Goal: Information Seeking & Learning: Check status

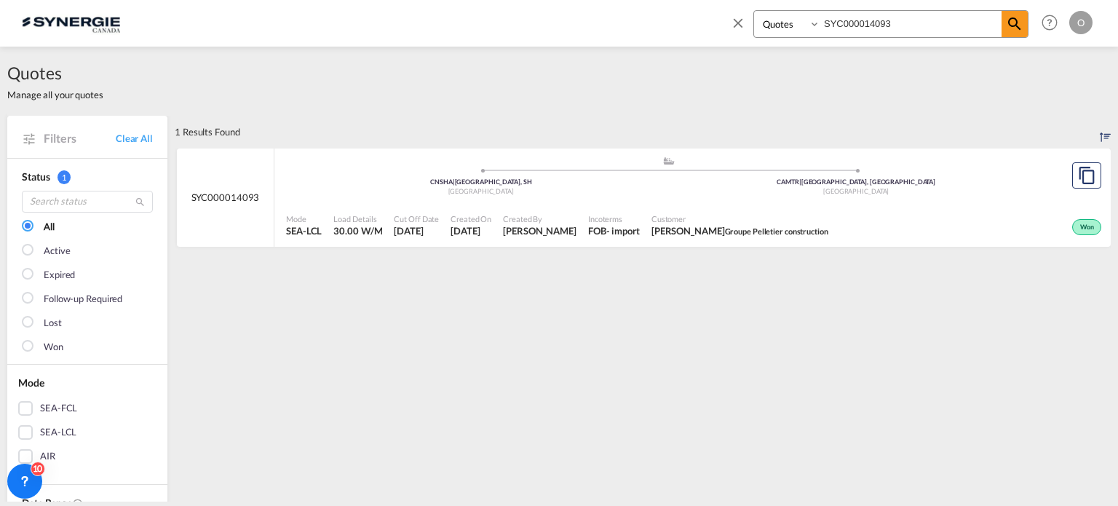
select select "Quotes"
click at [923, 18] on input "SYC000014093" at bounding box center [910, 23] width 181 height 25
drag, startPoint x: 930, startPoint y: 21, endPoint x: 670, endPoint y: 21, distance: 259.9
click at [670, 21] on div "Bookings Quotes Enquiries SYC000014093 Help Resources Product Release O My Prof…" at bounding box center [559, 22] width 1074 height 45
click at [720, 230] on span "HUIN GLOBAL" at bounding box center [733, 230] width 52 height 9
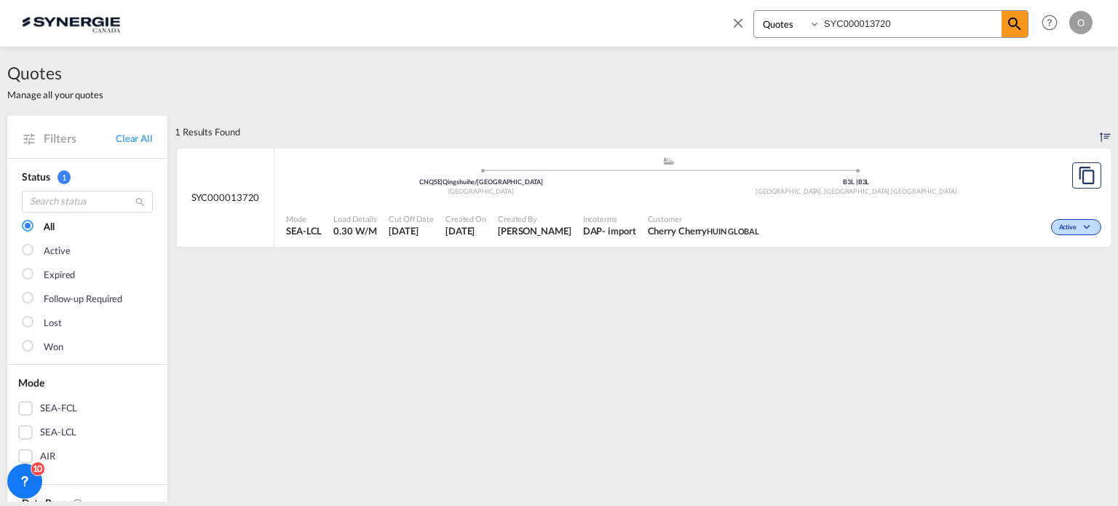
click at [721, 224] on span "Cherry Cherry HUIN GLOBAL" at bounding box center [704, 230] width 112 height 13
drag, startPoint x: 911, startPoint y: 27, endPoint x: 668, endPoint y: 25, distance: 243.9
click at [668, 25] on div "Bookings Quotes Enquiries SYC000013720 Help Resources Product Release O My Prof…" at bounding box center [559, 22] width 1074 height 45
paste input "4609"
type input "SYC000014609"
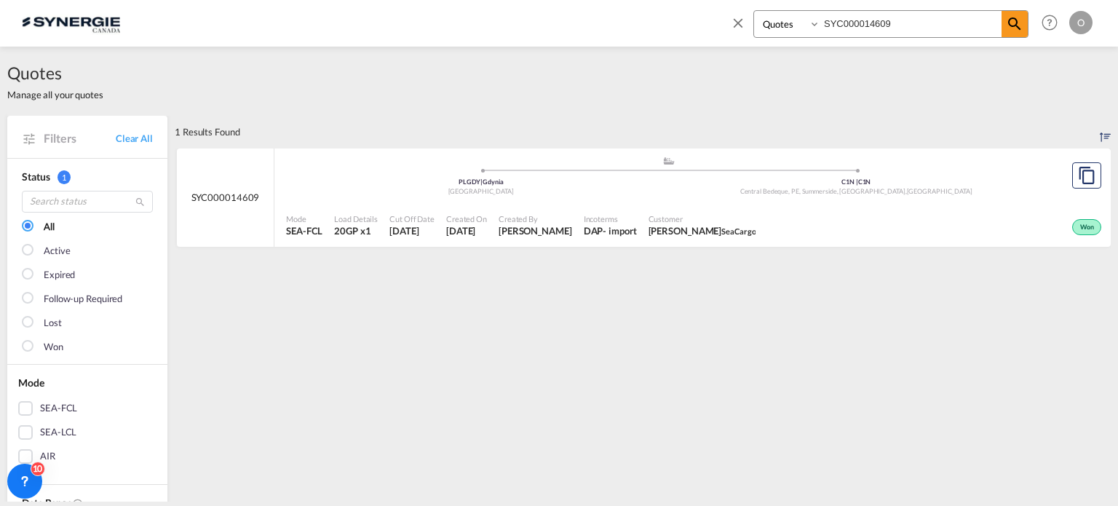
click at [693, 220] on span "Customer" at bounding box center [703, 218] width 108 height 11
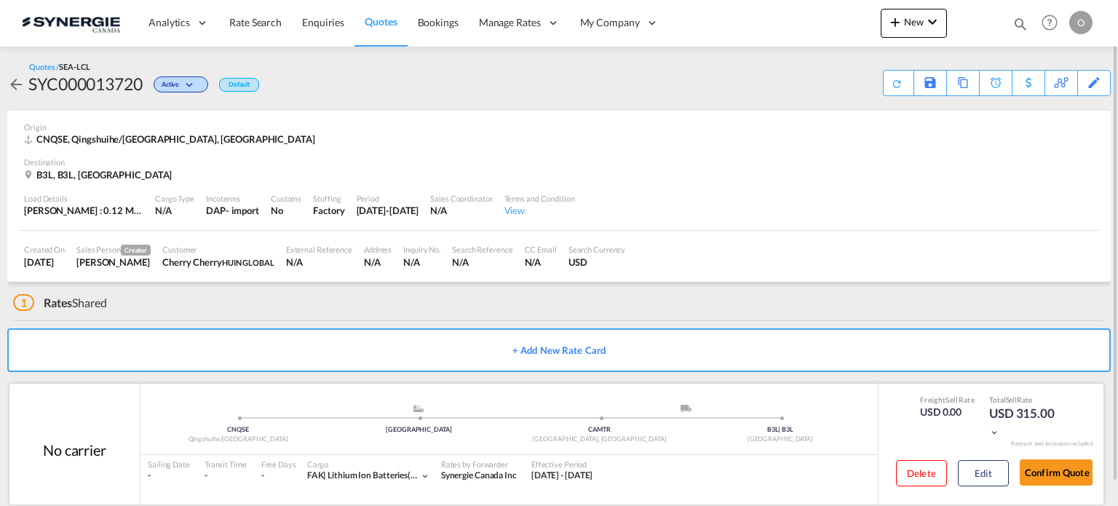
scroll to position [23, 0]
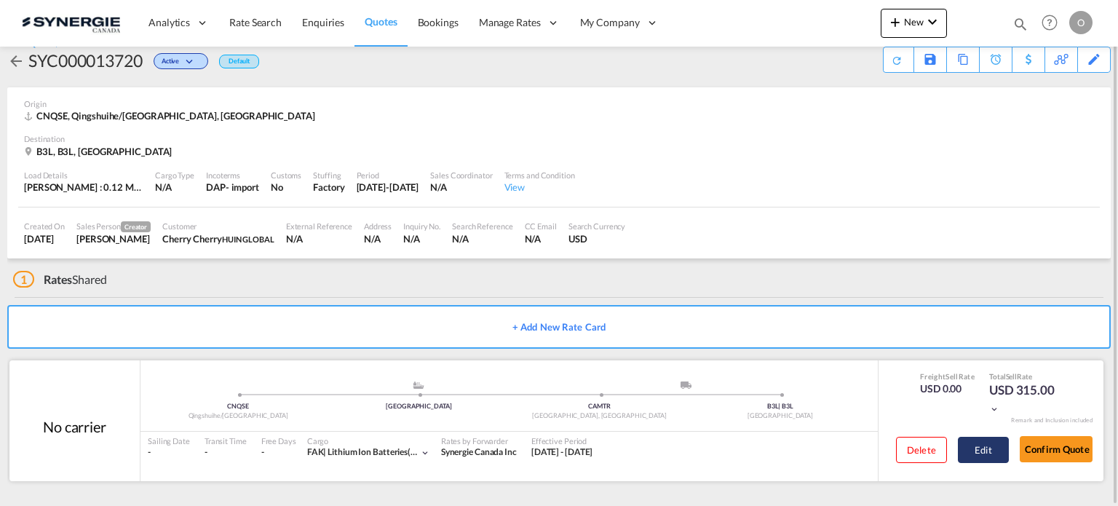
click at [980, 448] on button "Edit" at bounding box center [983, 450] width 51 height 26
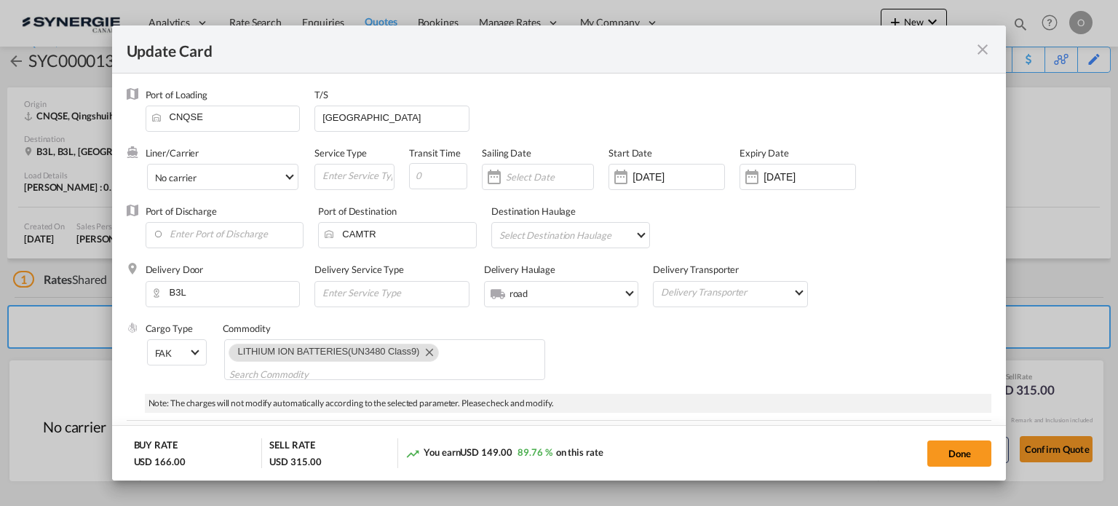
select select "flat"
select select "per_pallet"
select select "per_bl"
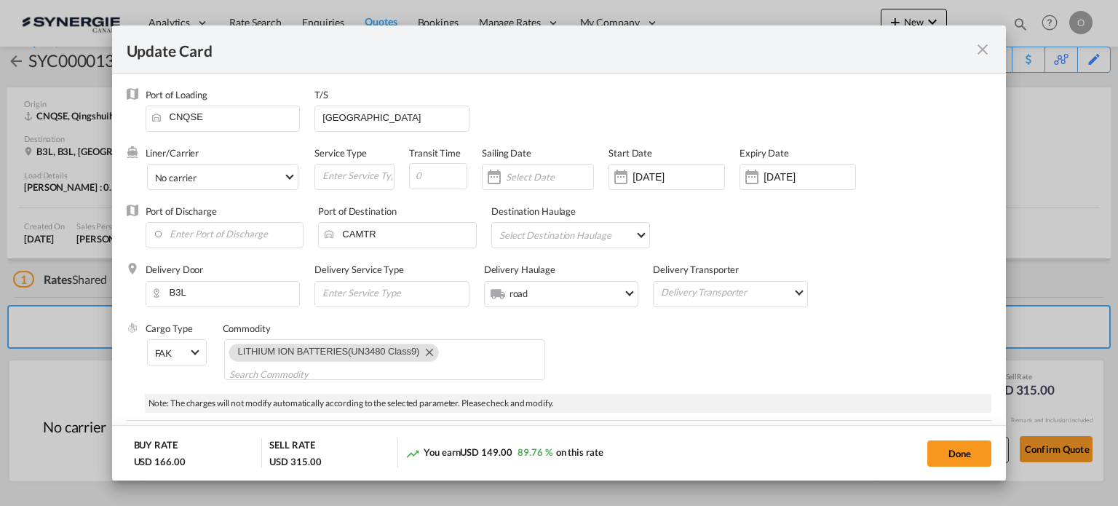
select select "per_shipment"
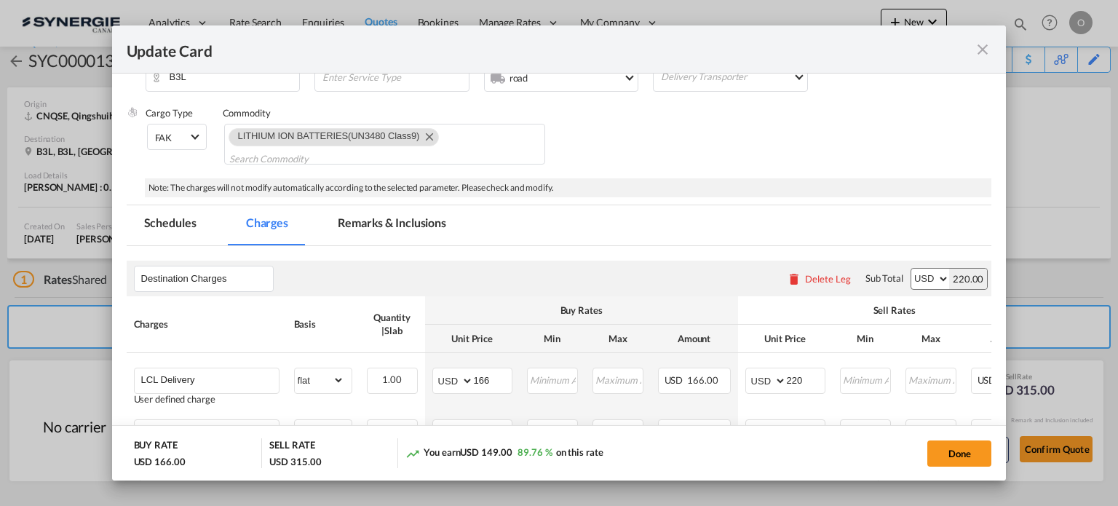
scroll to position [218, 0]
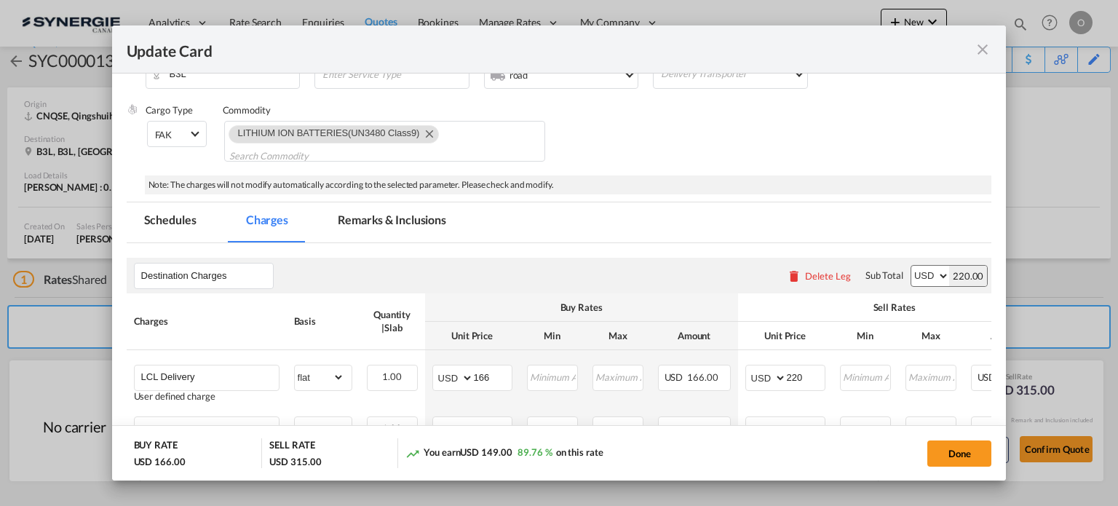
click at [404, 221] on md-tab-item "Remarks & Inclusions" at bounding box center [391, 222] width 143 height 40
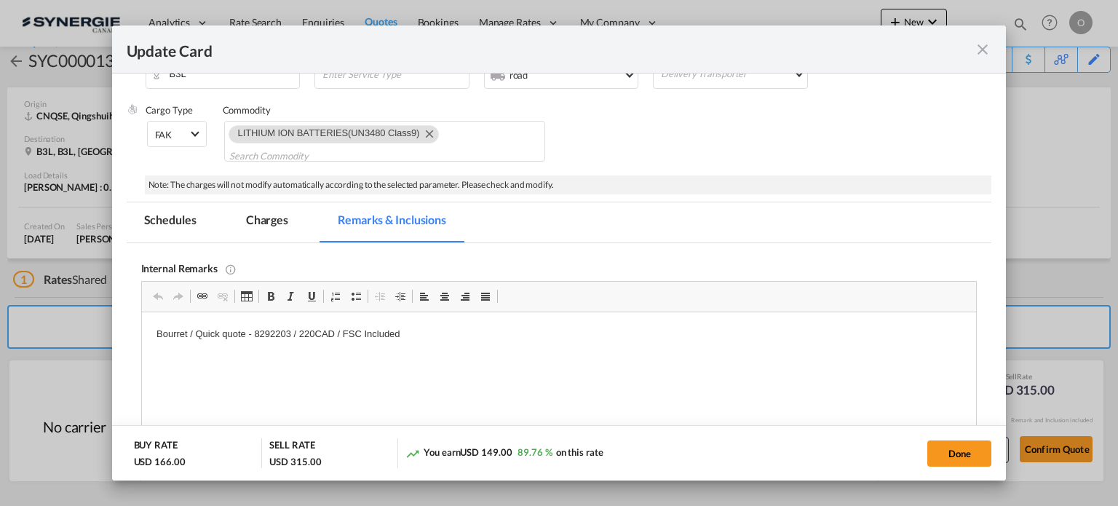
scroll to position [0, 0]
click at [273, 214] on md-tab-item "Charges" at bounding box center [267, 222] width 77 height 40
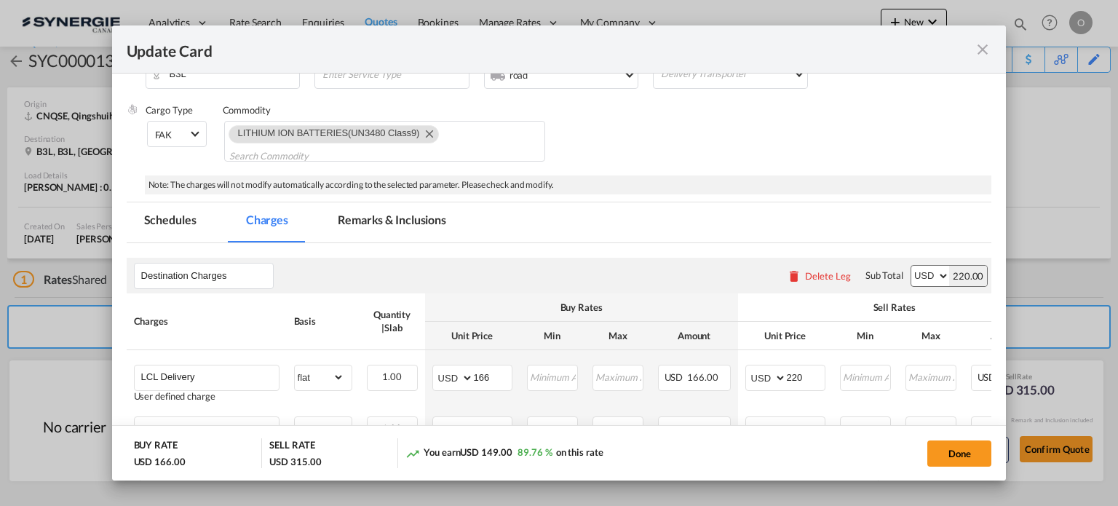
click at [357, 221] on md-tab-item "Remarks & Inclusions" at bounding box center [391, 222] width 143 height 40
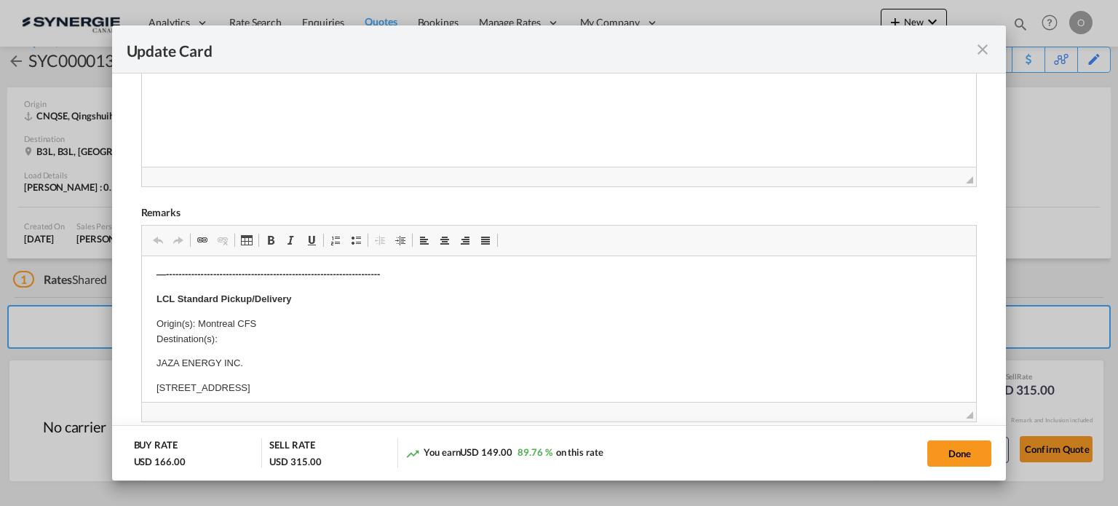
scroll to position [364, 0]
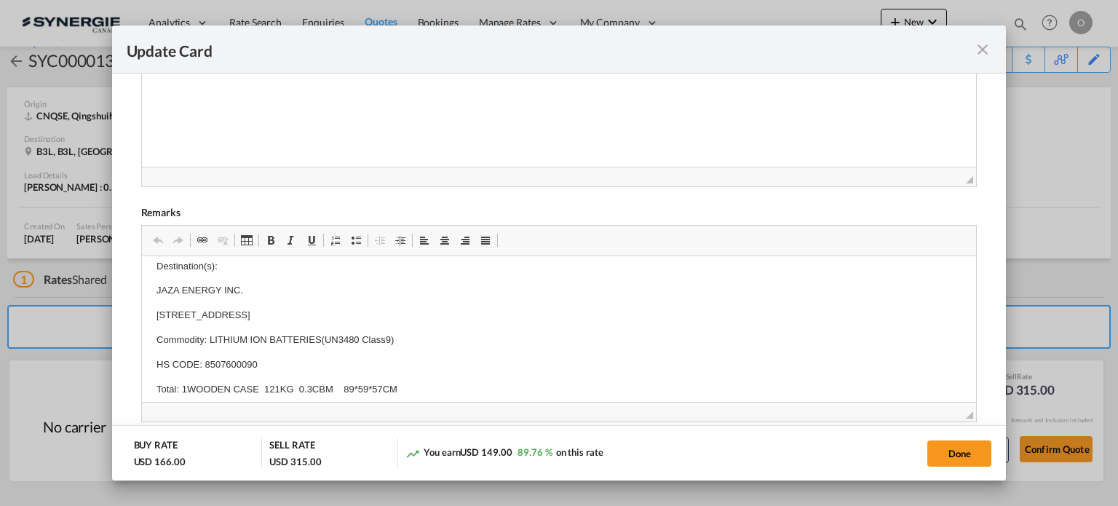
click at [977, 56] on md-icon "icon-close fg-AAA8AD m-0 pointer" at bounding box center [982, 49] width 17 height 17
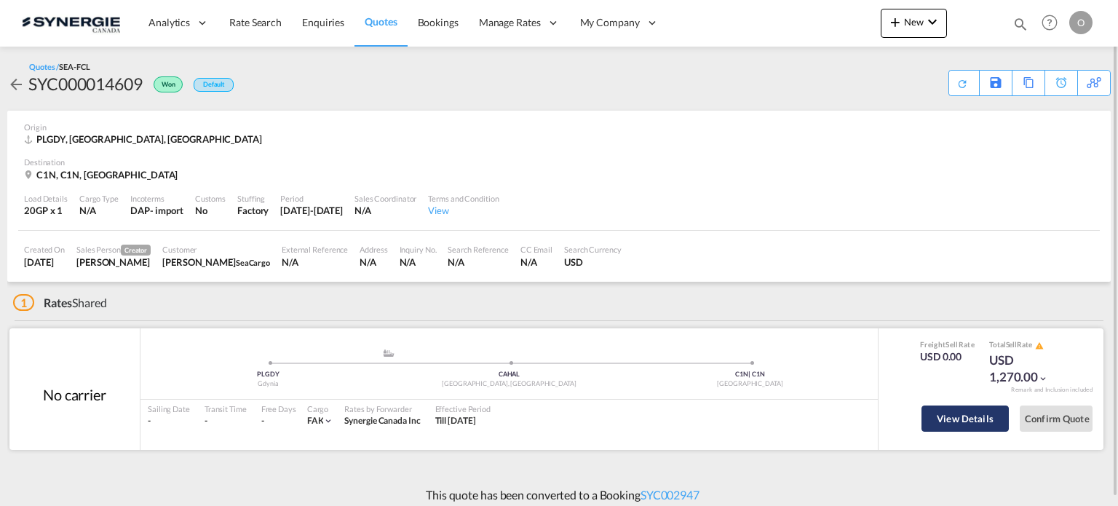
click at [958, 421] on button "View Details" at bounding box center [965, 418] width 87 height 26
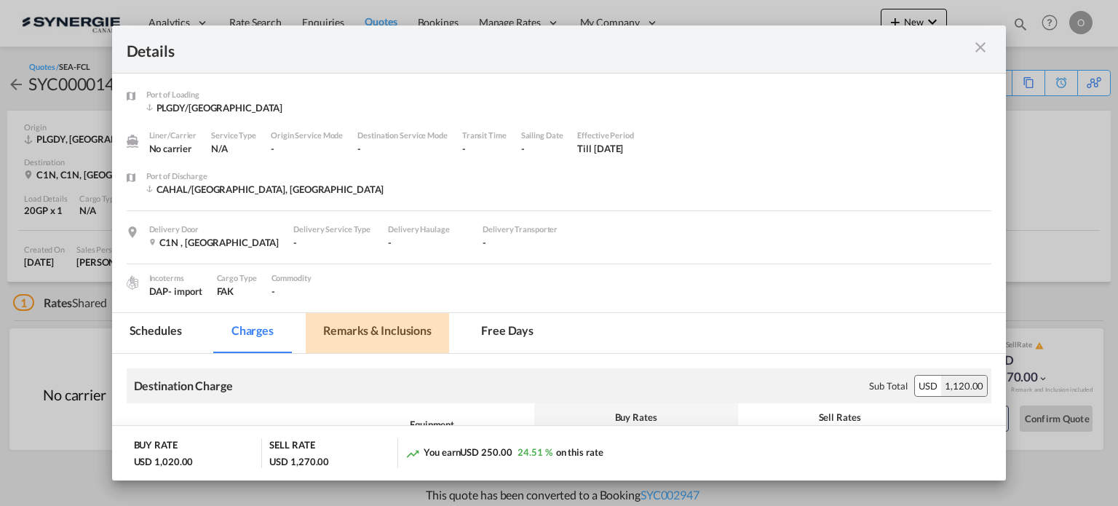
drag, startPoint x: 381, startPoint y: 325, endPoint x: 532, endPoint y: 294, distance: 153.9
click at [381, 325] on md-tab-item "Remarks & Inclusions" at bounding box center [377, 333] width 143 height 40
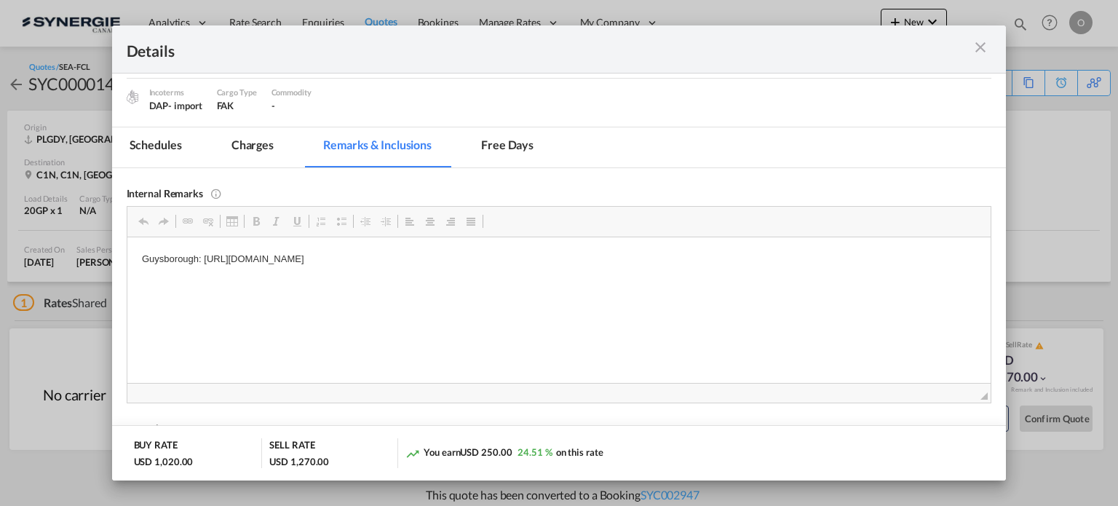
scroll to position [218, 0]
